Goal: Find specific page/section: Find specific page/section

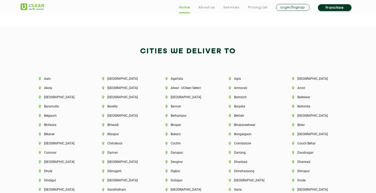
scroll to position [1097, 0]
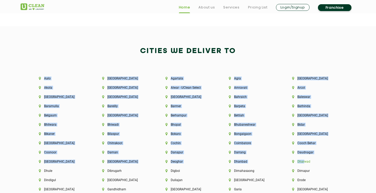
drag, startPoint x: 31, startPoint y: 75, endPoint x: 303, endPoint y: 163, distance: 285.6
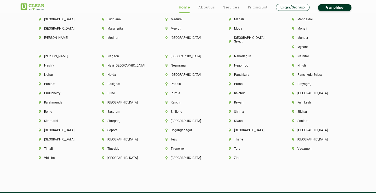
scroll to position [1390, 0]
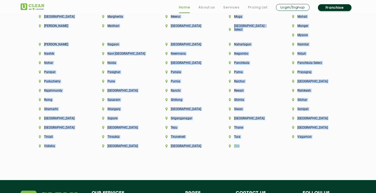
click at [274, 144] on li "Ziro" at bounding box center [251, 146] width 45 height 4
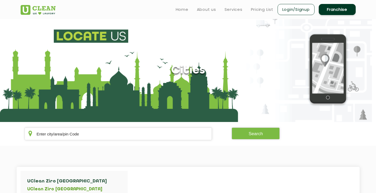
scroll to position [895, 0]
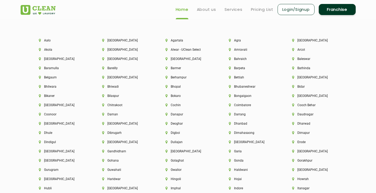
scroll to position [1135, 0]
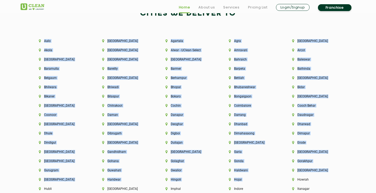
drag, startPoint x: 28, startPoint y: 40, endPoint x: 290, endPoint y: 187, distance: 300.3
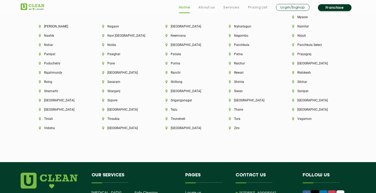
scroll to position [1408, 0]
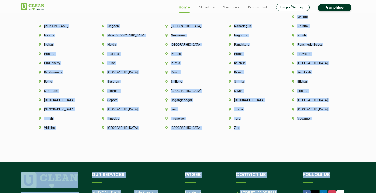
click at [334, 172] on h4 "Follow us" at bounding box center [326, 177] width 46 height 10
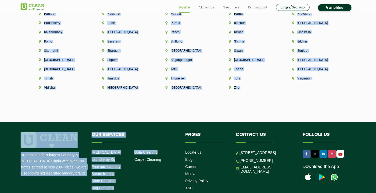
scroll to position [1455, 0]
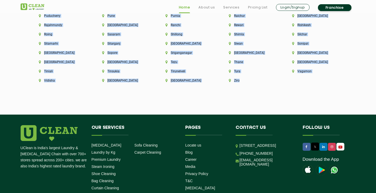
copy div "[GEOGRAPHIC_DATA] [GEOGRAPHIC_DATA] [GEOGRAPHIC_DATA] [GEOGRAPHIC_DATA] [GEOGRA…"
